Goal: Task Accomplishment & Management: Manage account settings

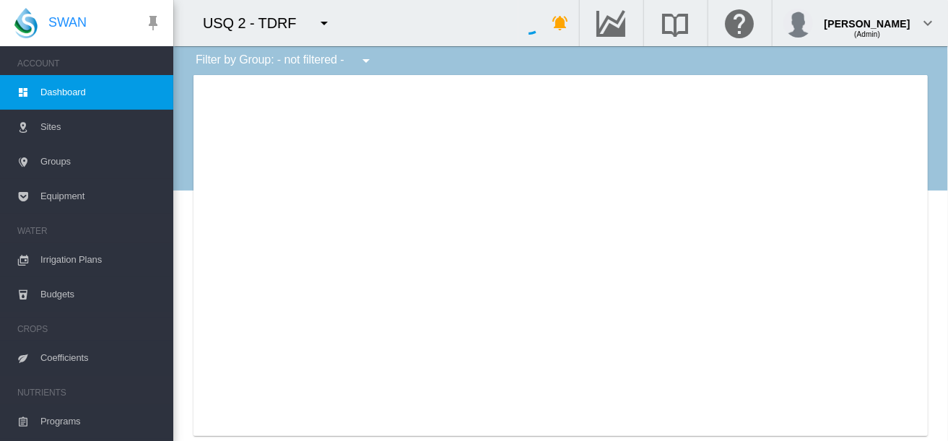
type input "**********"
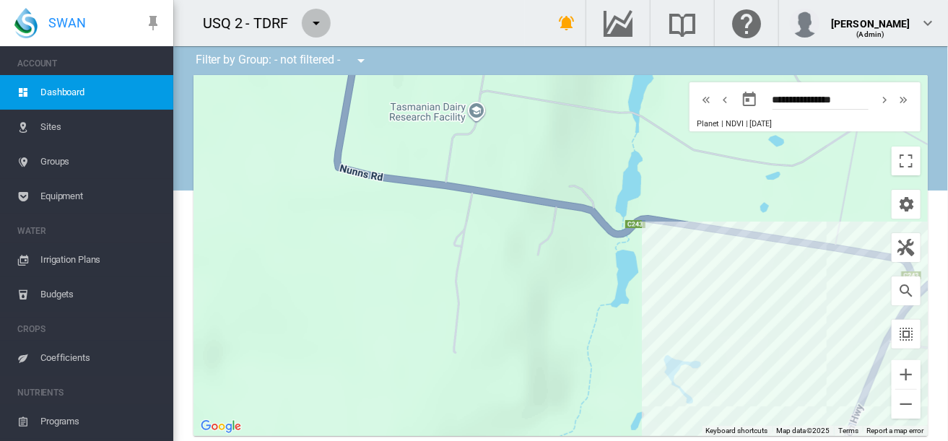
click at [323, 22] on md-icon "icon-menu-down" at bounding box center [316, 22] width 17 height 17
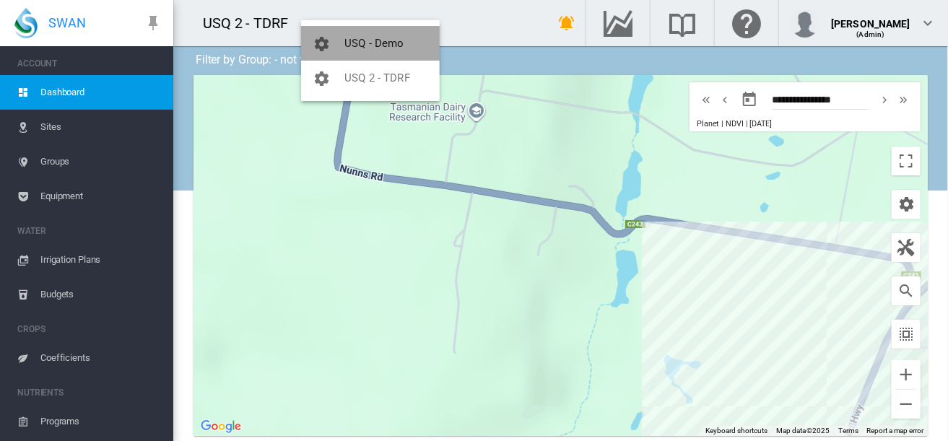
drag, startPoint x: 338, startPoint y: 54, endPoint x: 354, endPoint y: 54, distance: 15.9
click at [354, 54] on button "USQ - Demo" at bounding box center [370, 43] width 139 height 35
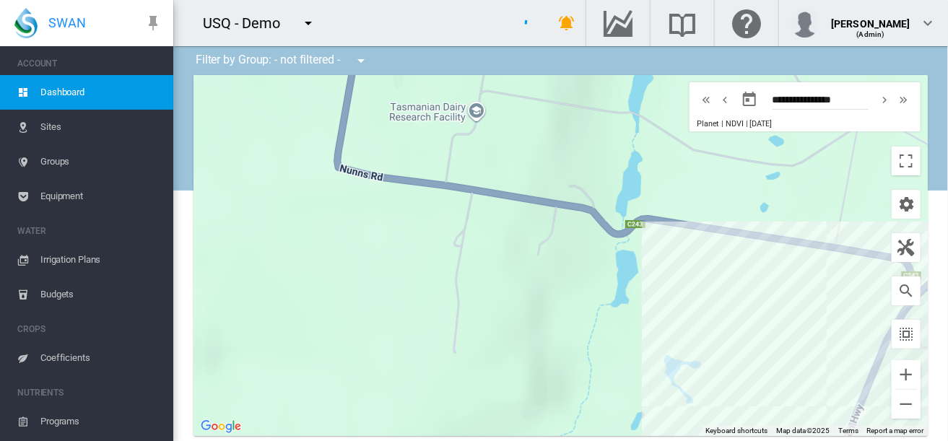
click at [354, 54] on md-icon "icon-menu-down" at bounding box center [361, 60] width 17 height 17
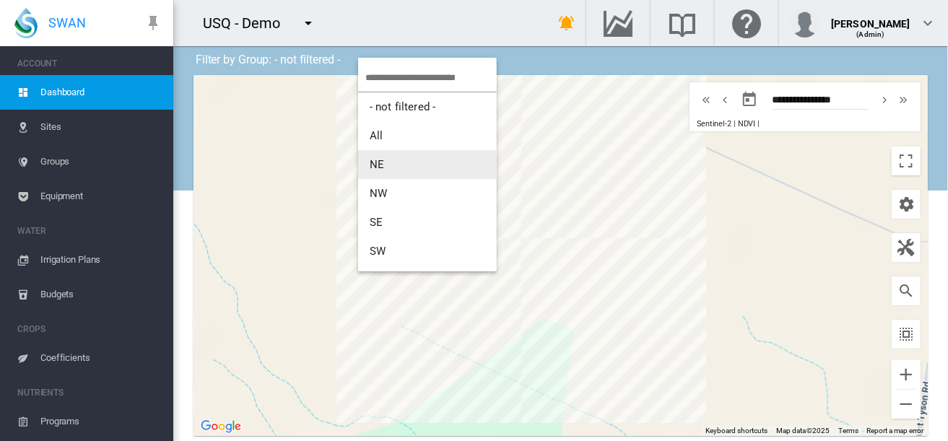
click at [888, 404] on md-backdrop at bounding box center [474, 220] width 948 height 441
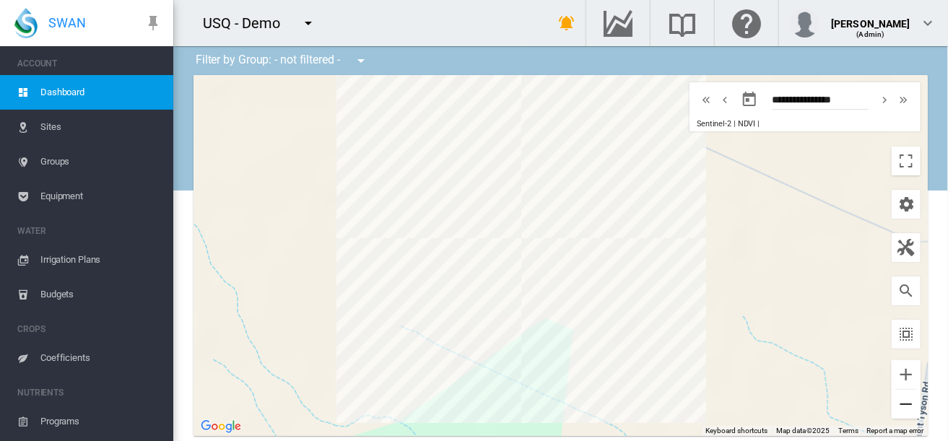
click at [892, 404] on button "Zoom out" at bounding box center [906, 404] width 29 height 29
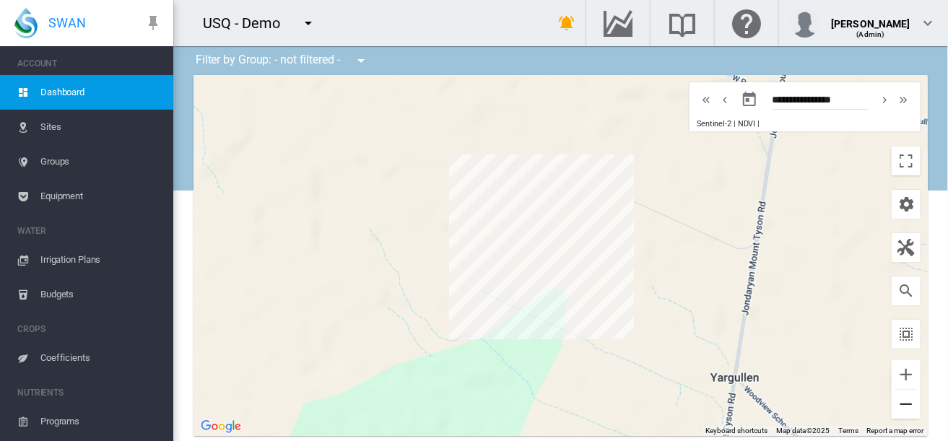
click at [901, 407] on button "Zoom out" at bounding box center [906, 404] width 29 height 29
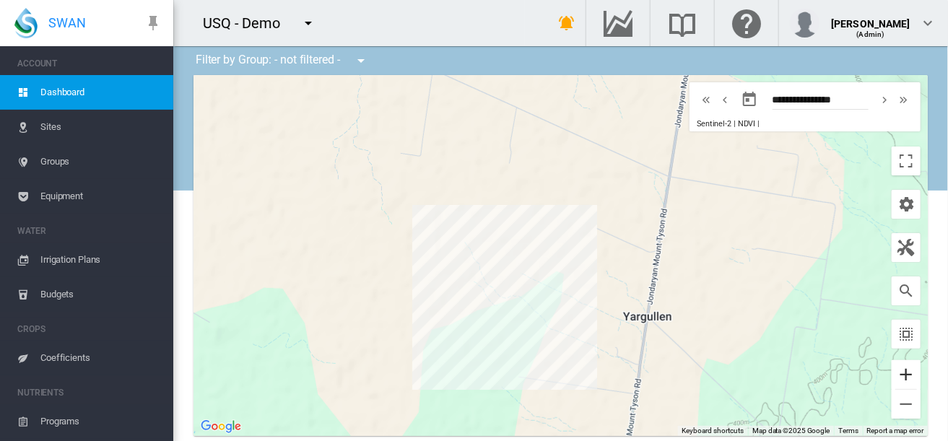
click at [900, 376] on button "Zoom in" at bounding box center [906, 374] width 29 height 29
